Goal: Information Seeking & Learning: Learn about a topic

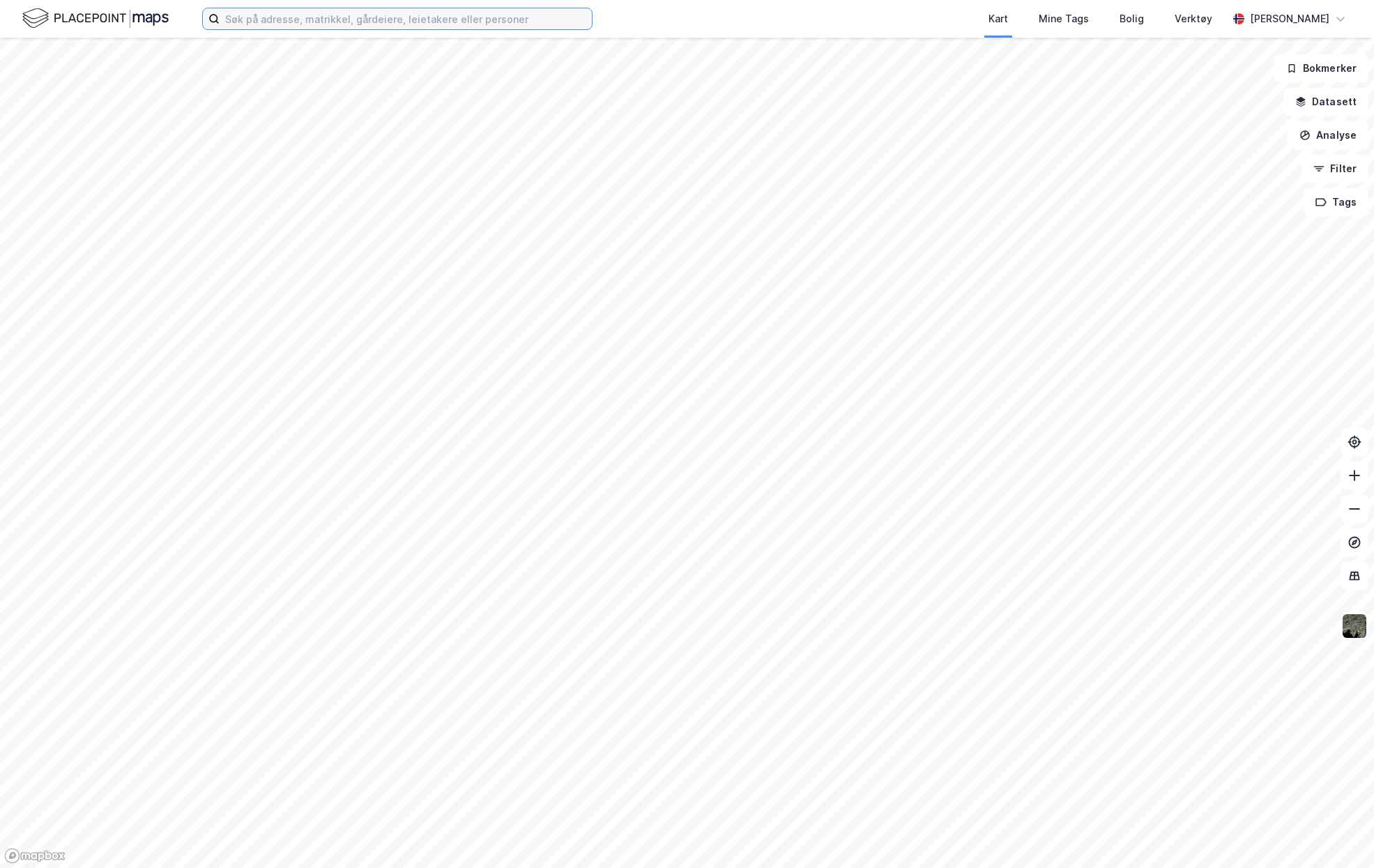
click at [428, 19] on input at bounding box center [406, 19] width 372 height 21
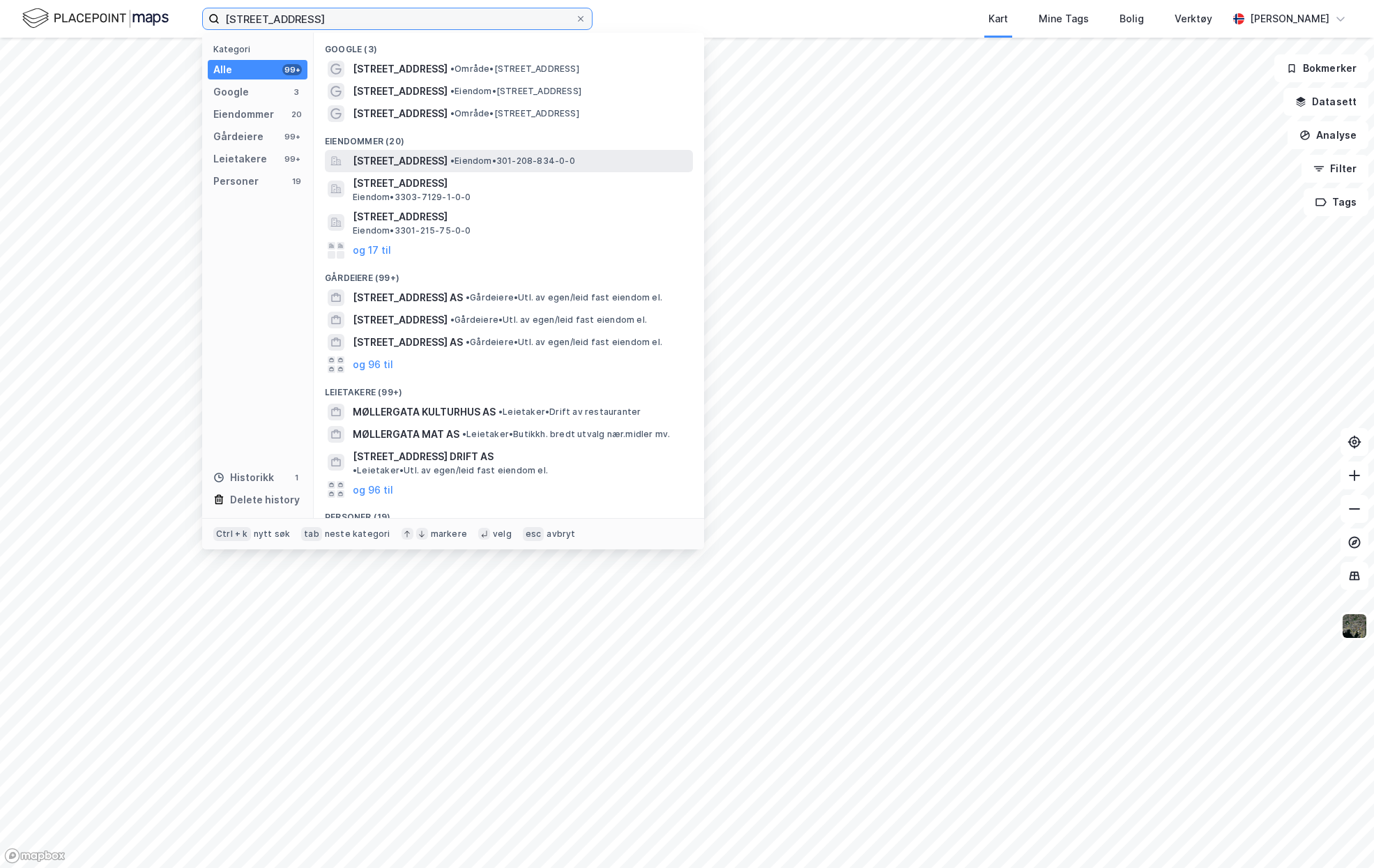
type input "[STREET_ADDRESS]"
click at [380, 165] on span "[STREET_ADDRESS]" at bounding box center [400, 161] width 95 height 16
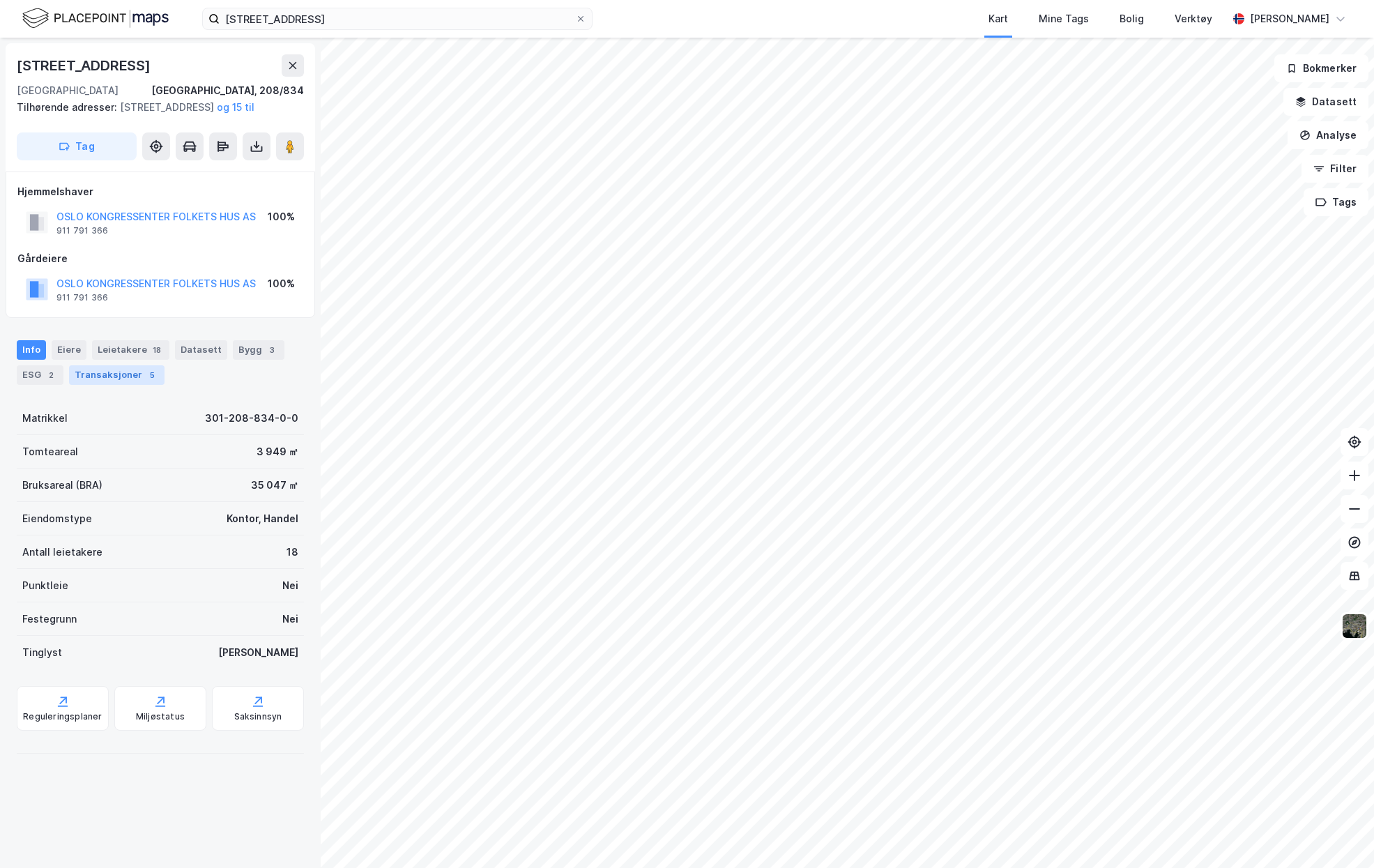
click at [123, 385] on div "Transaksjoner 5" at bounding box center [117, 375] width 96 height 19
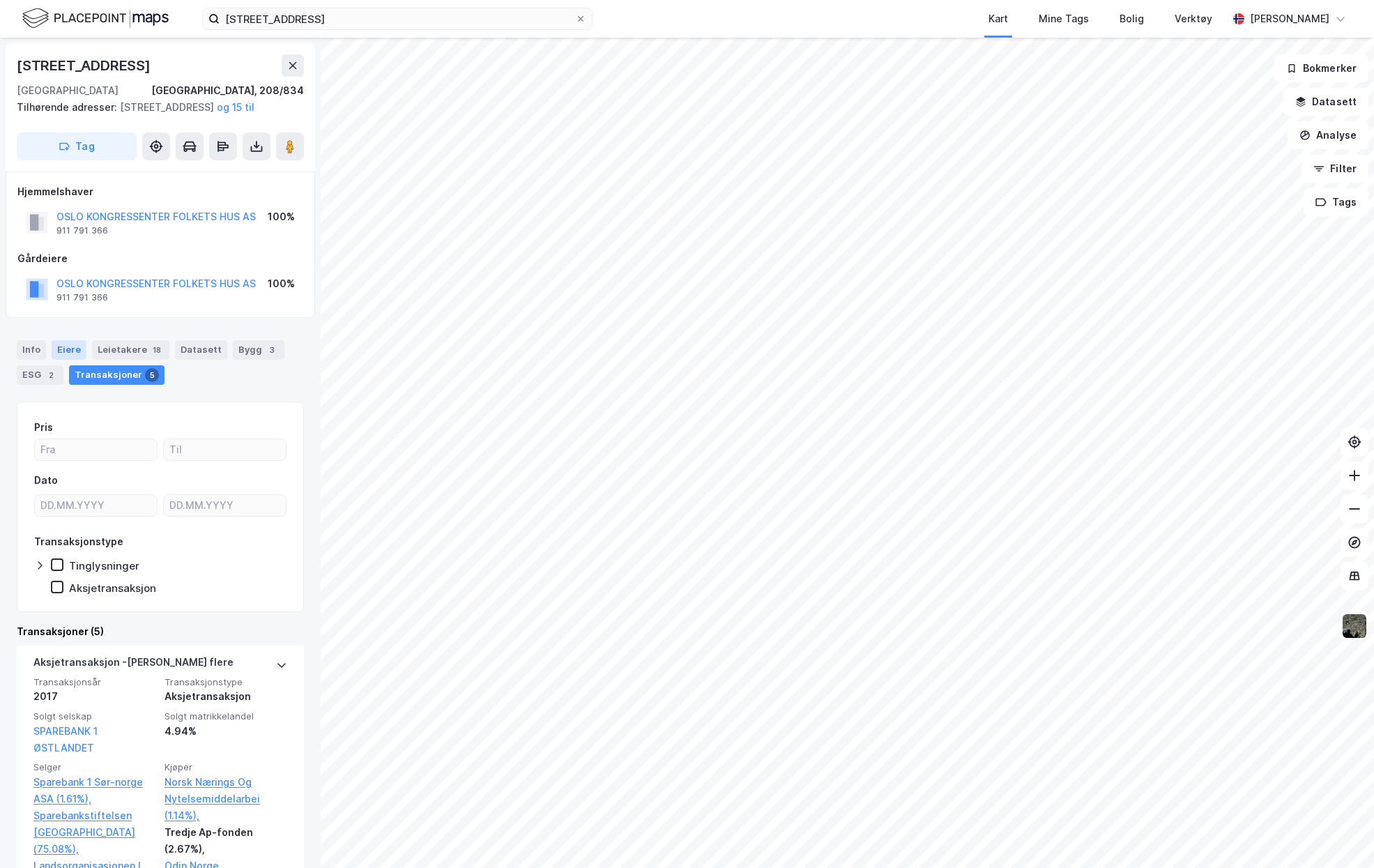
click at [62, 360] on div "Eiere" at bounding box center [69, 350] width 35 height 19
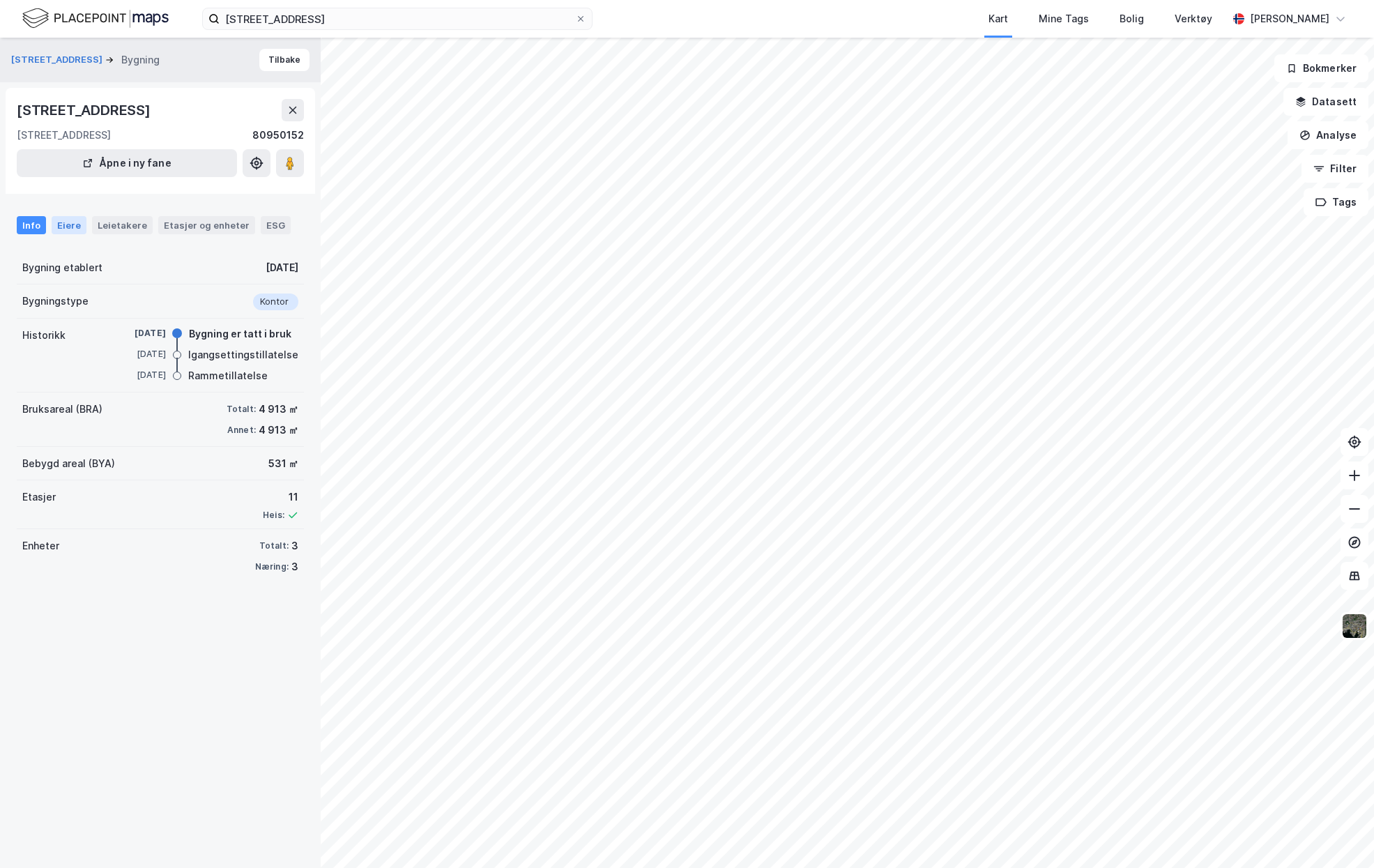
click at [65, 228] on div "Eiere" at bounding box center [69, 225] width 35 height 18
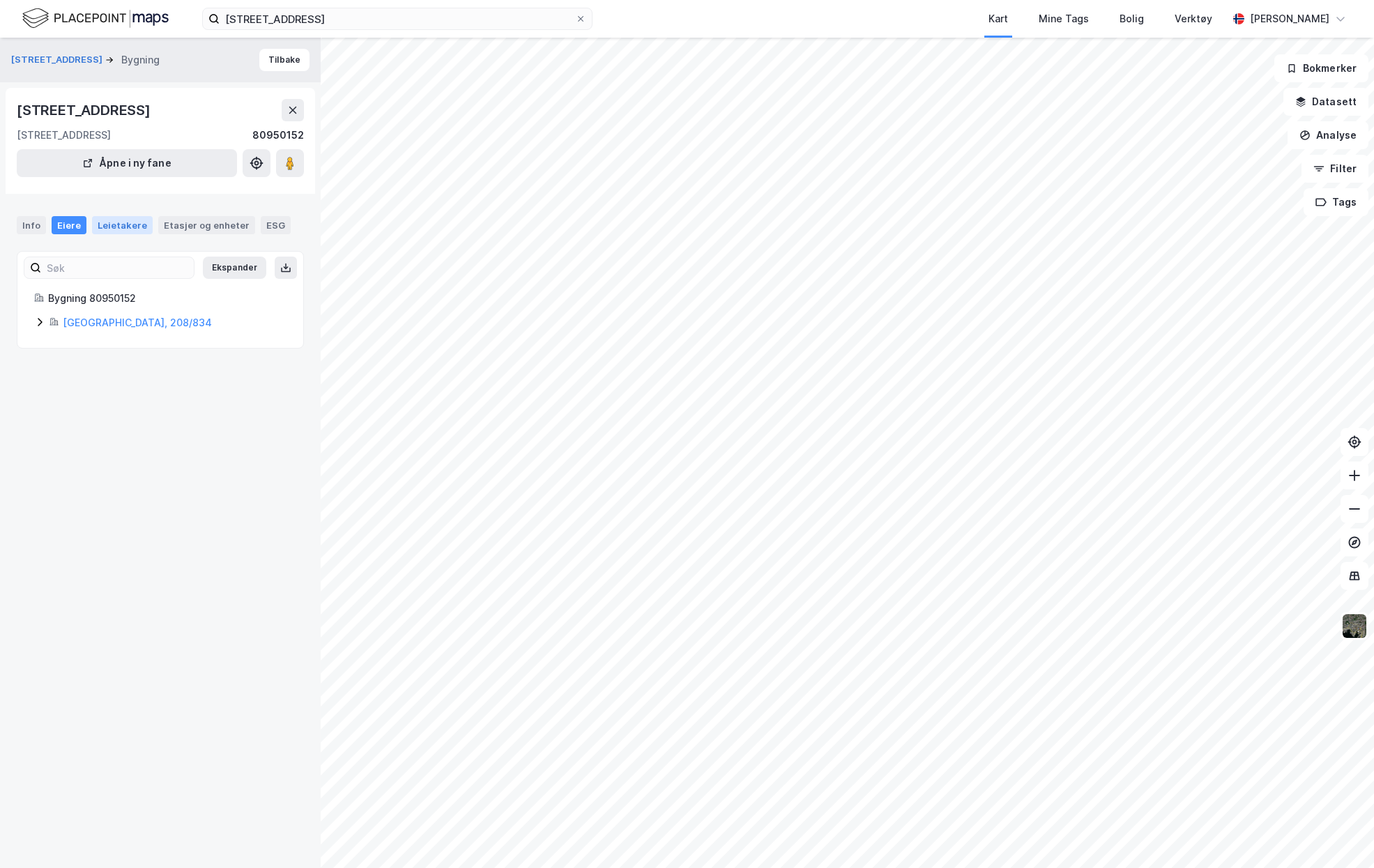
click at [109, 227] on div "Leietakere" at bounding box center [122, 225] width 61 height 18
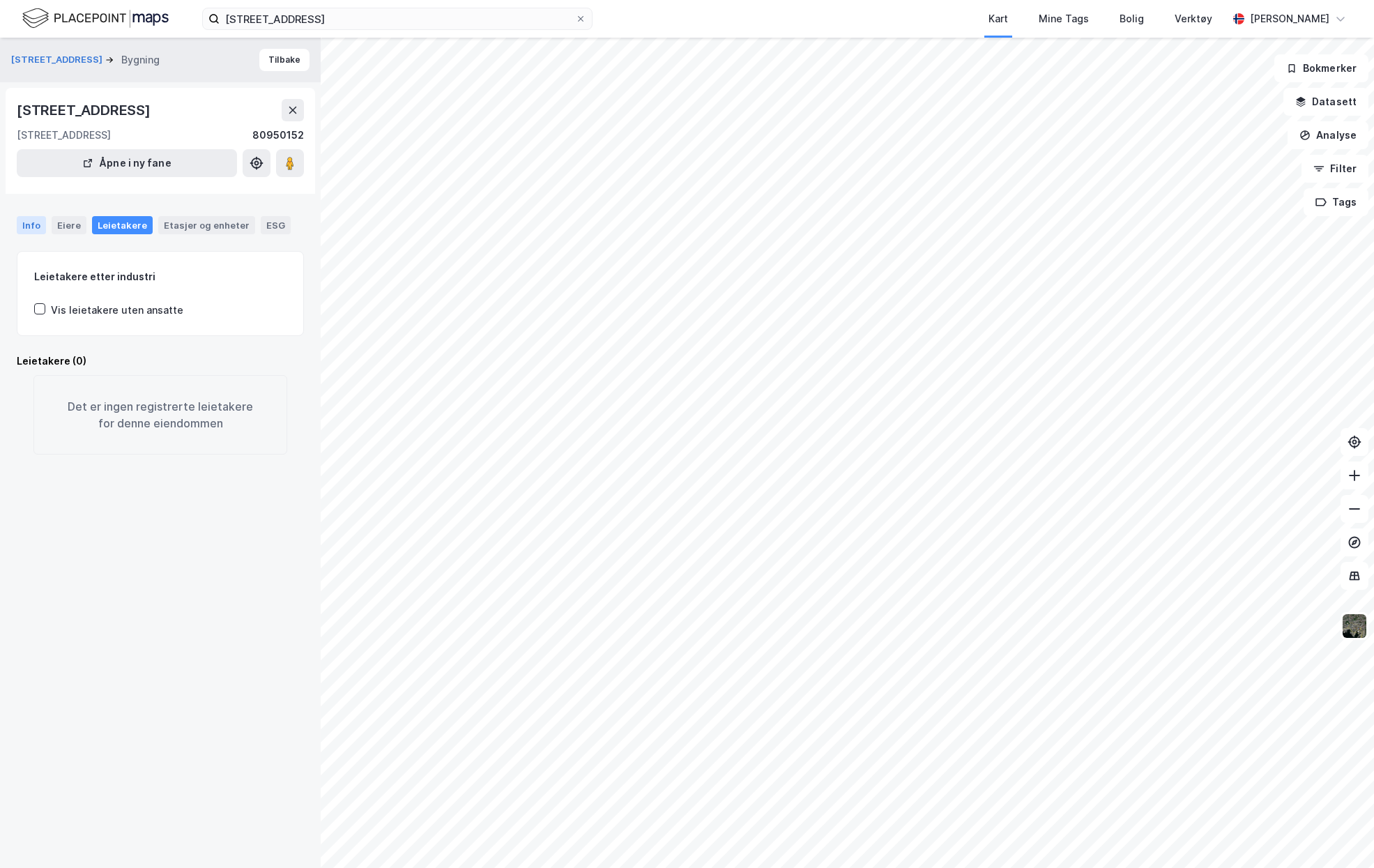
click at [40, 224] on div "Info" at bounding box center [31, 225] width 29 height 18
